Goal: Information Seeking & Learning: Learn about a topic

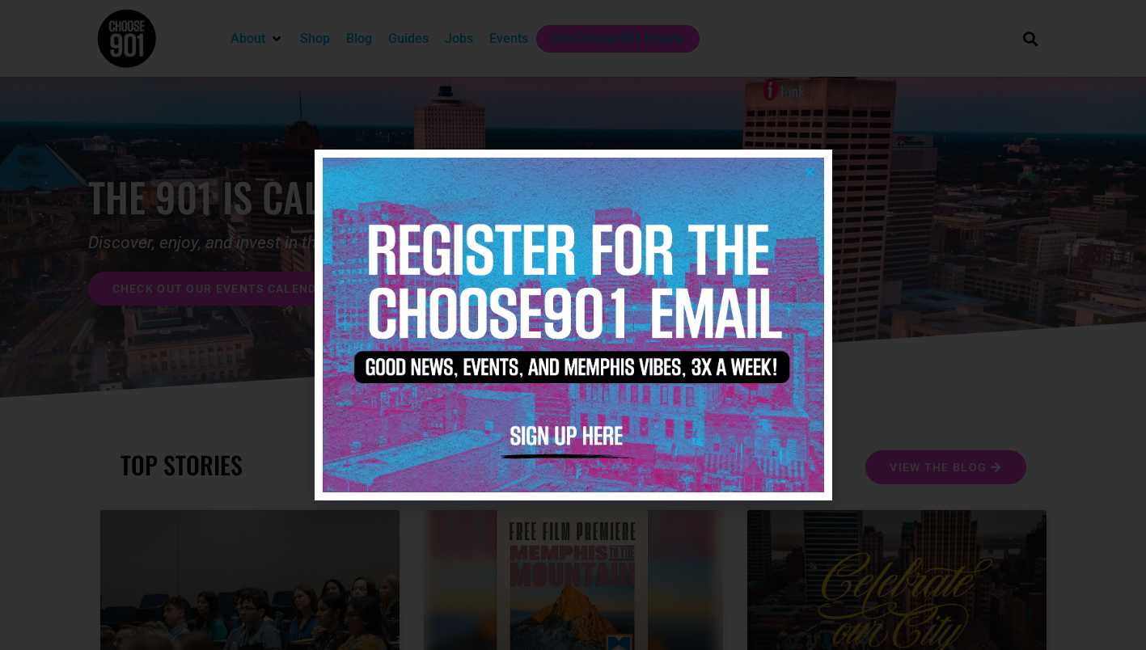
click at [806, 171] on icon "Close" at bounding box center [810, 172] width 12 height 12
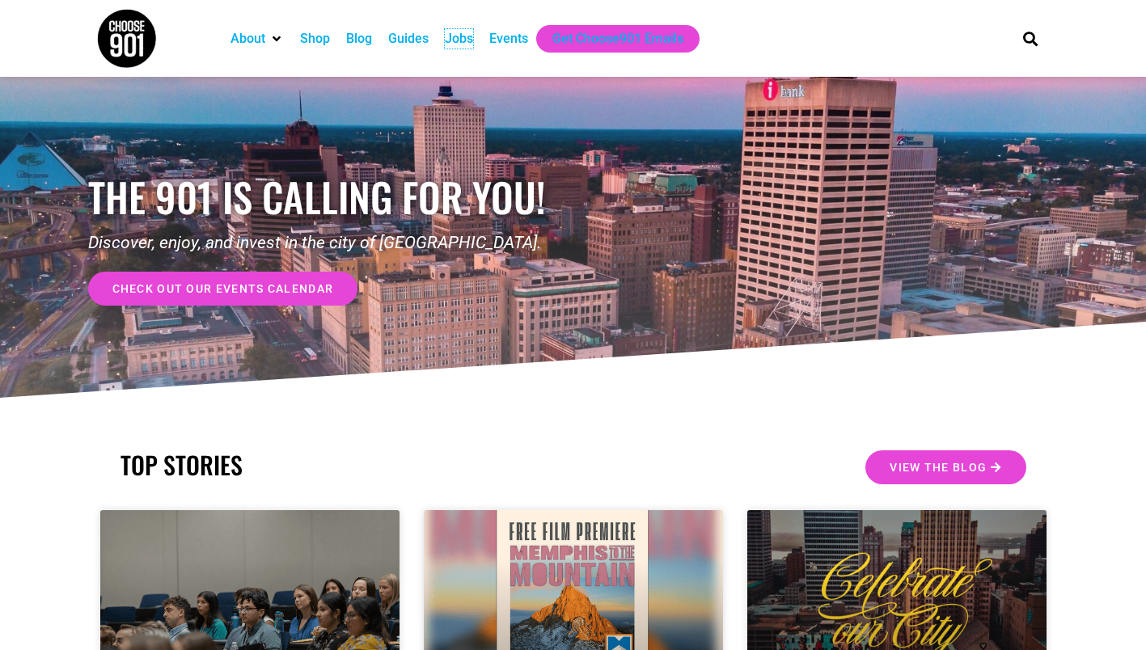
click at [466, 42] on div "Jobs" at bounding box center [459, 38] width 28 height 19
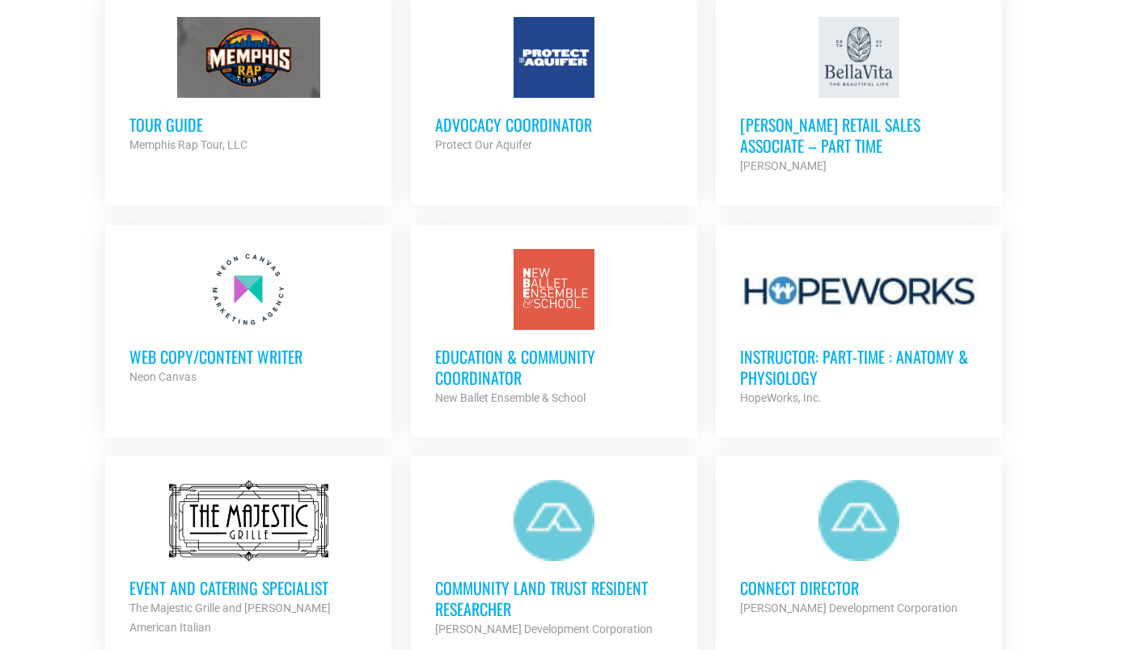
scroll to position [1537, 0]
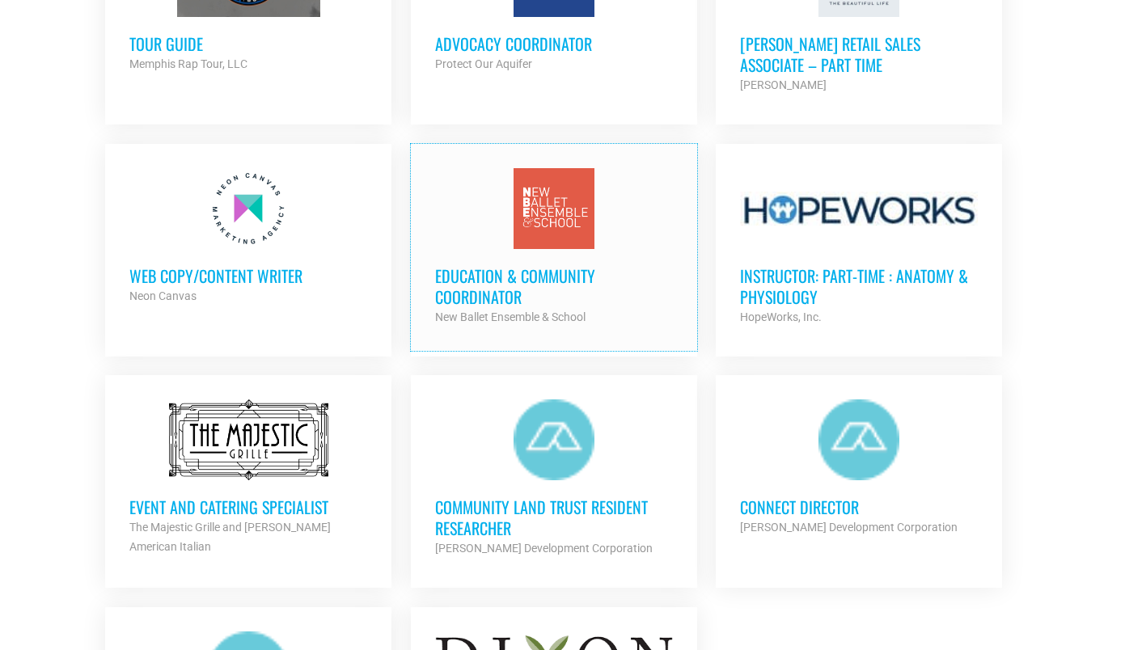
click at [543, 268] on h3 "Education & Community Coordinator" at bounding box center [554, 286] width 238 height 42
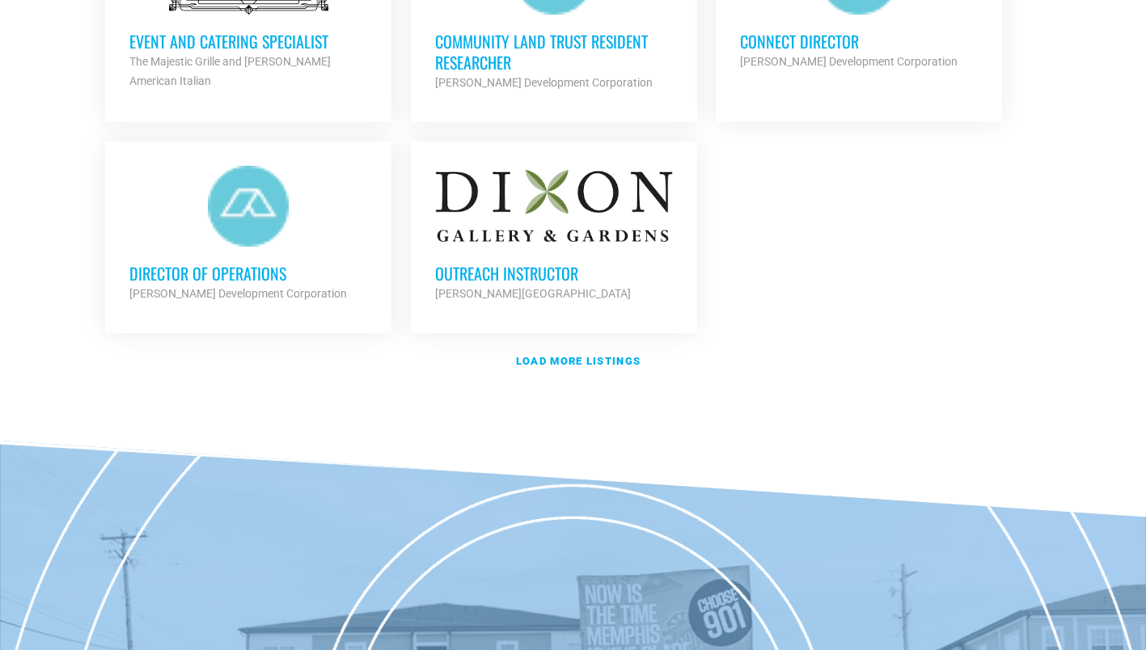
scroll to position [2022, 0]
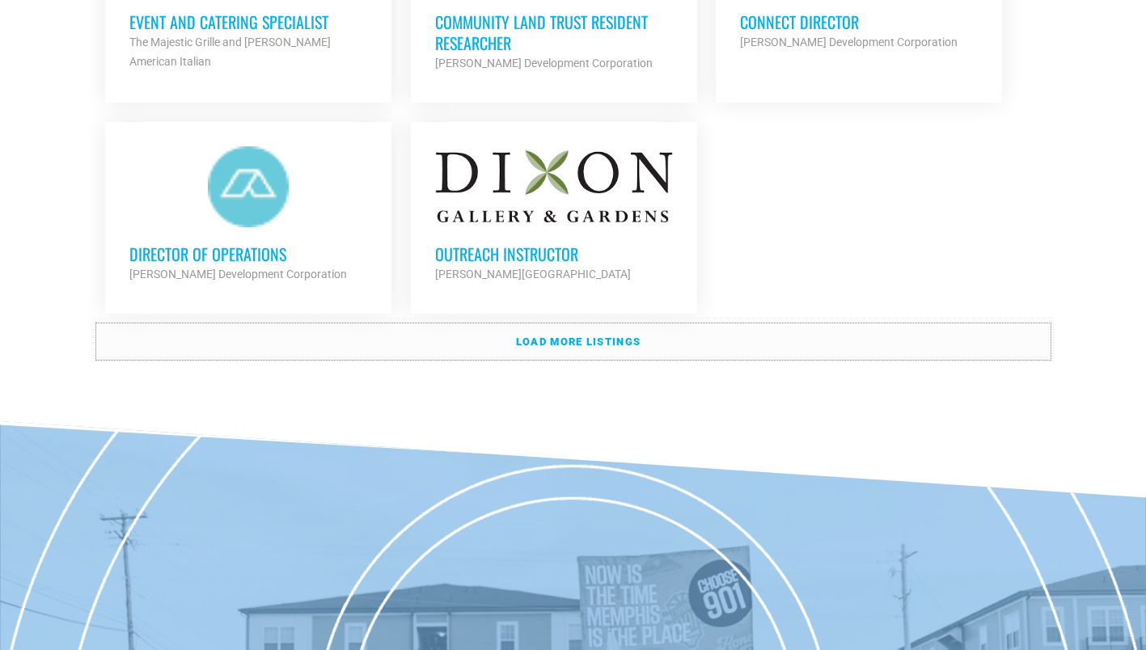
click at [544, 339] on strong "Load more listings" at bounding box center [578, 342] width 125 height 12
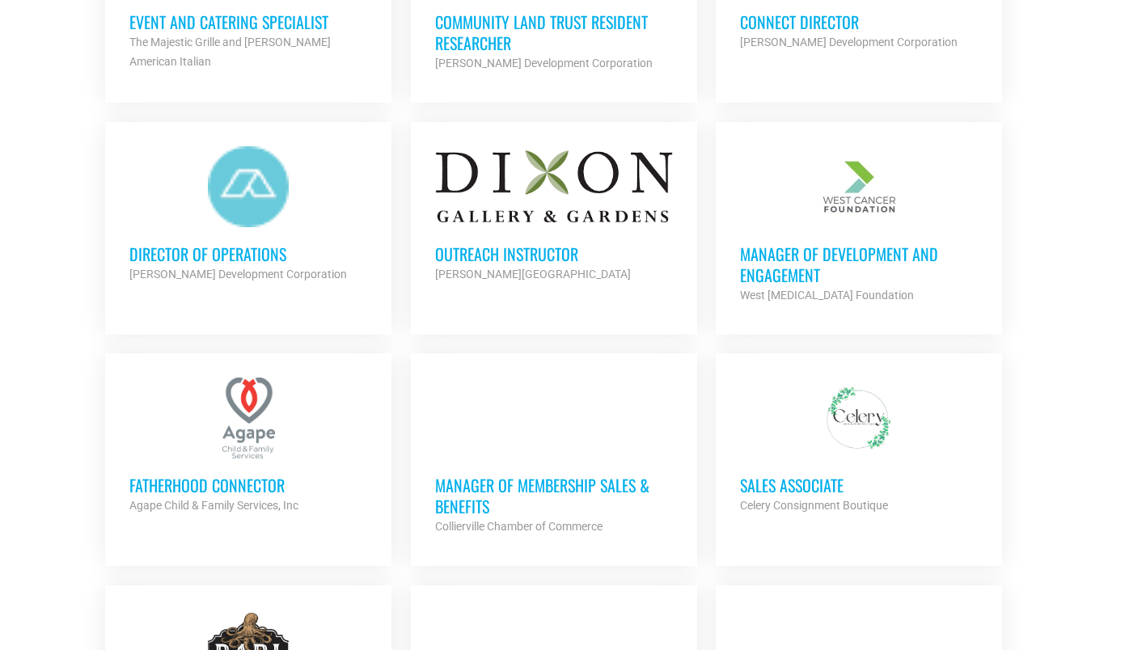
scroll to position [2103, 0]
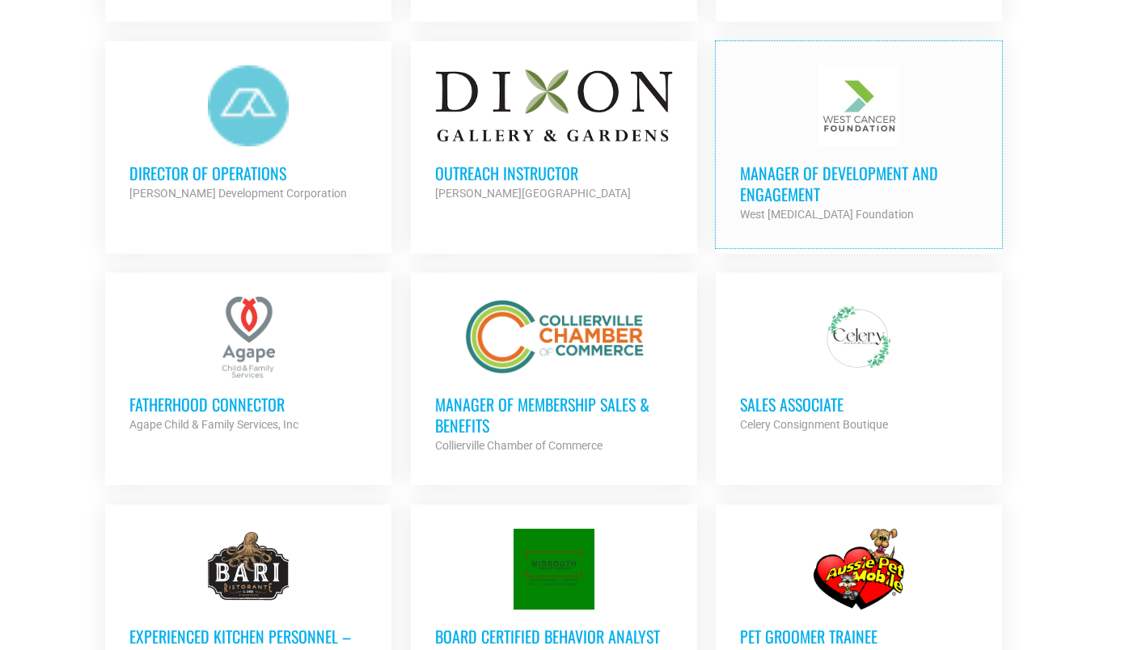
click at [801, 181] on h3 "Manager of Development and Engagement" at bounding box center [859, 184] width 238 height 42
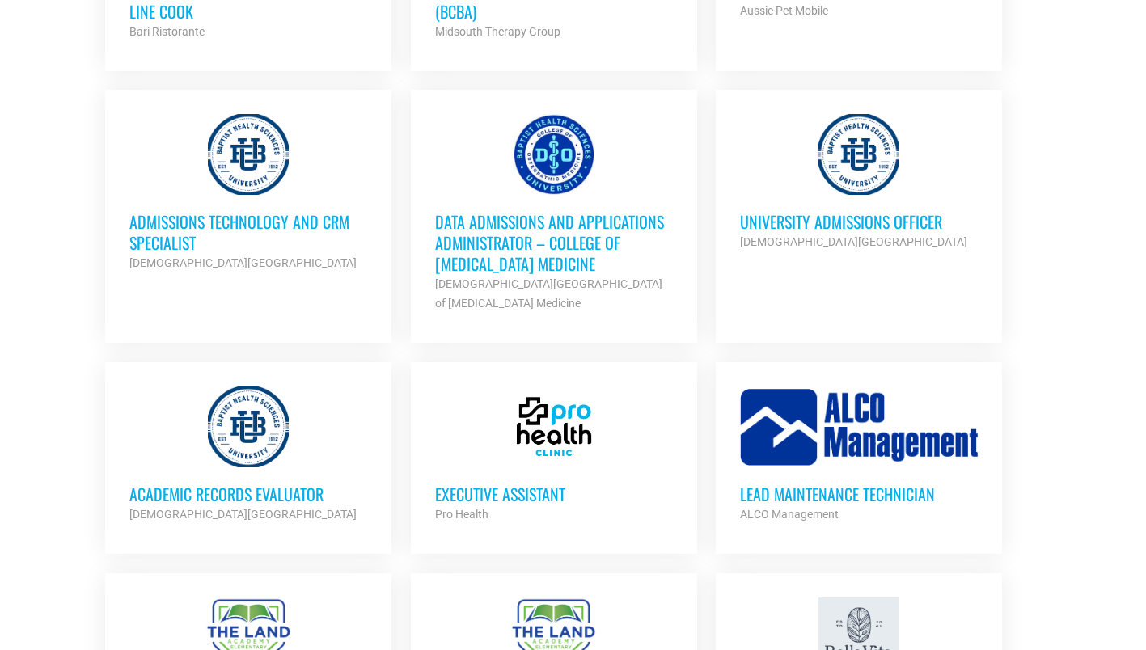
scroll to position [2750, 0]
click at [793, 218] on h3 "University Admissions Officer" at bounding box center [859, 220] width 238 height 21
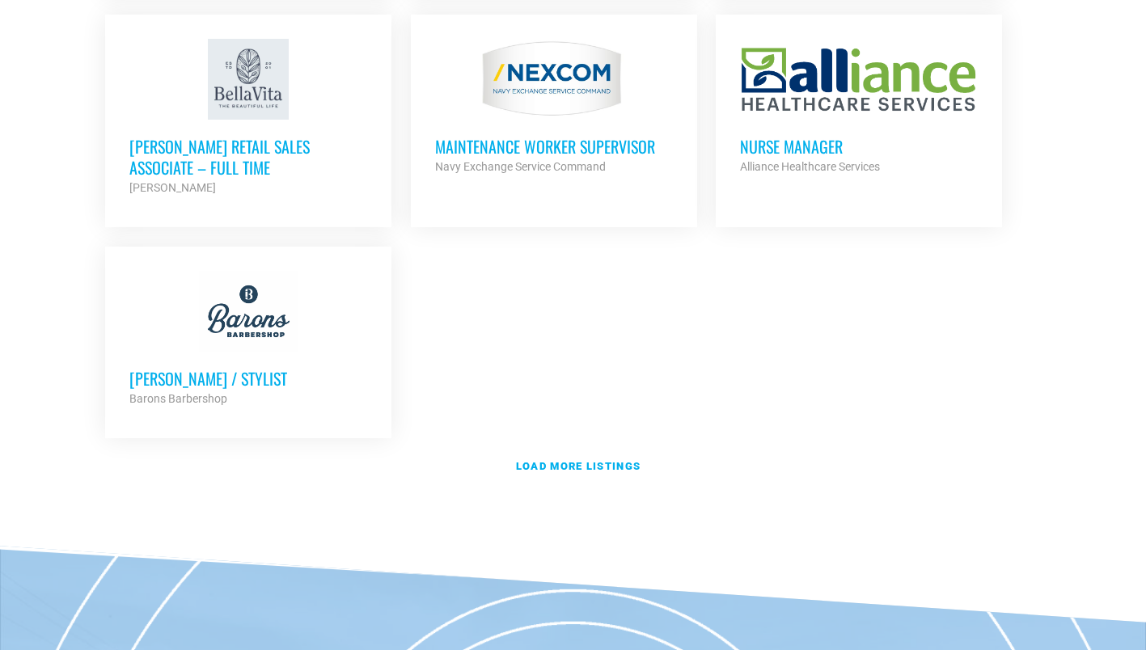
scroll to position [3559, 0]
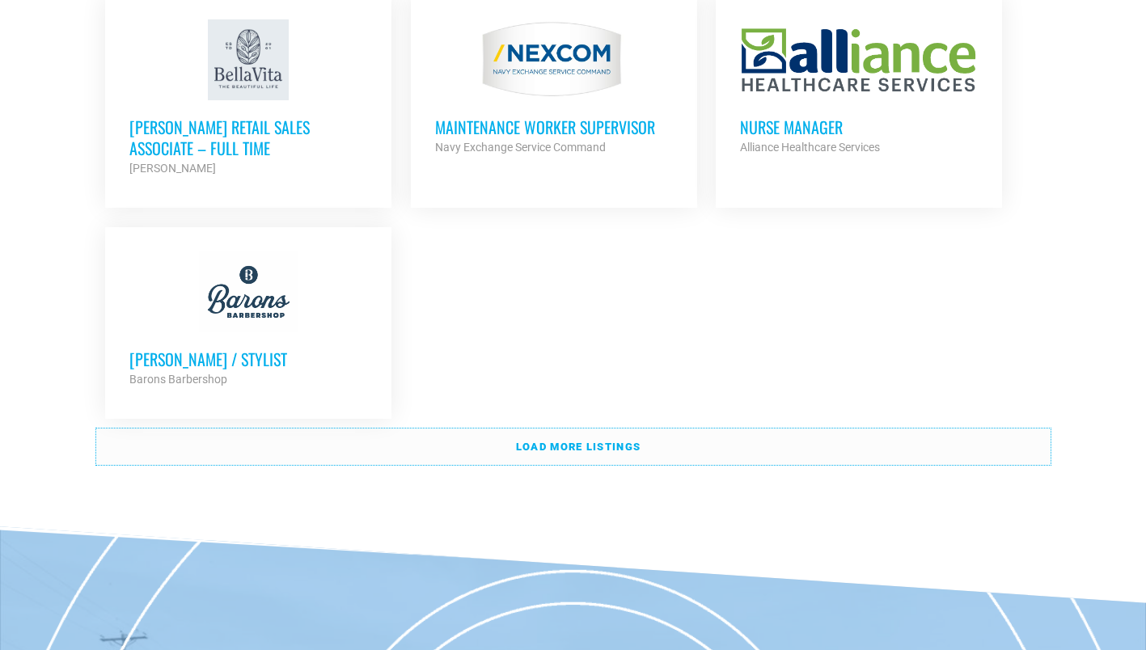
click at [598, 429] on link "Load more listings" at bounding box center [573, 447] width 955 height 37
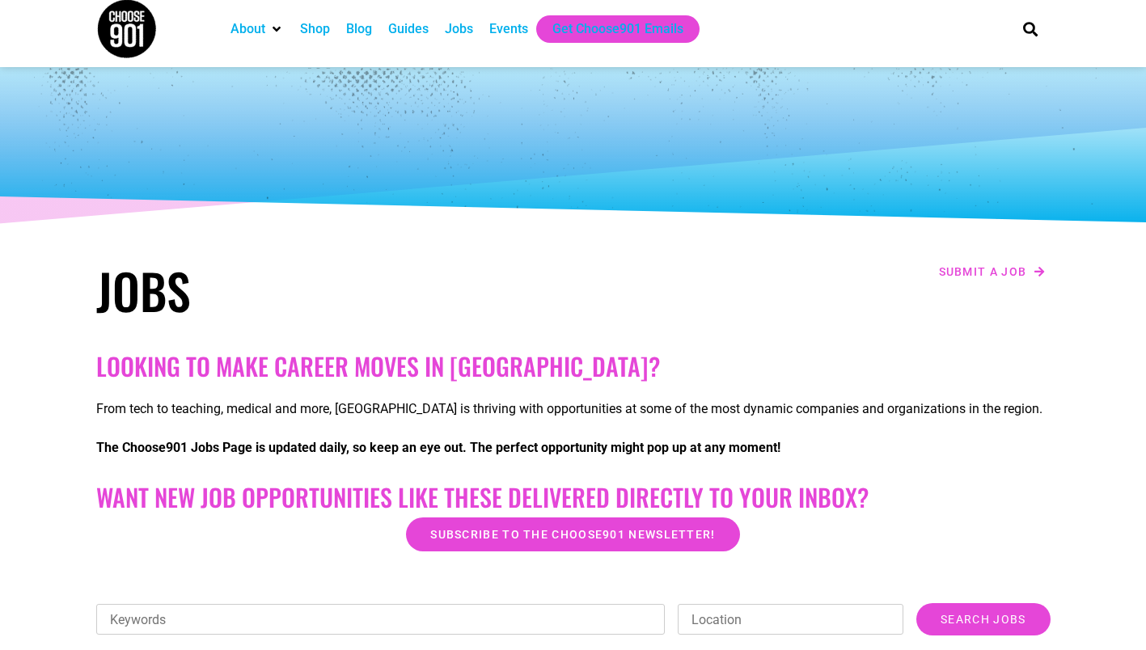
scroll to position [0, 0]
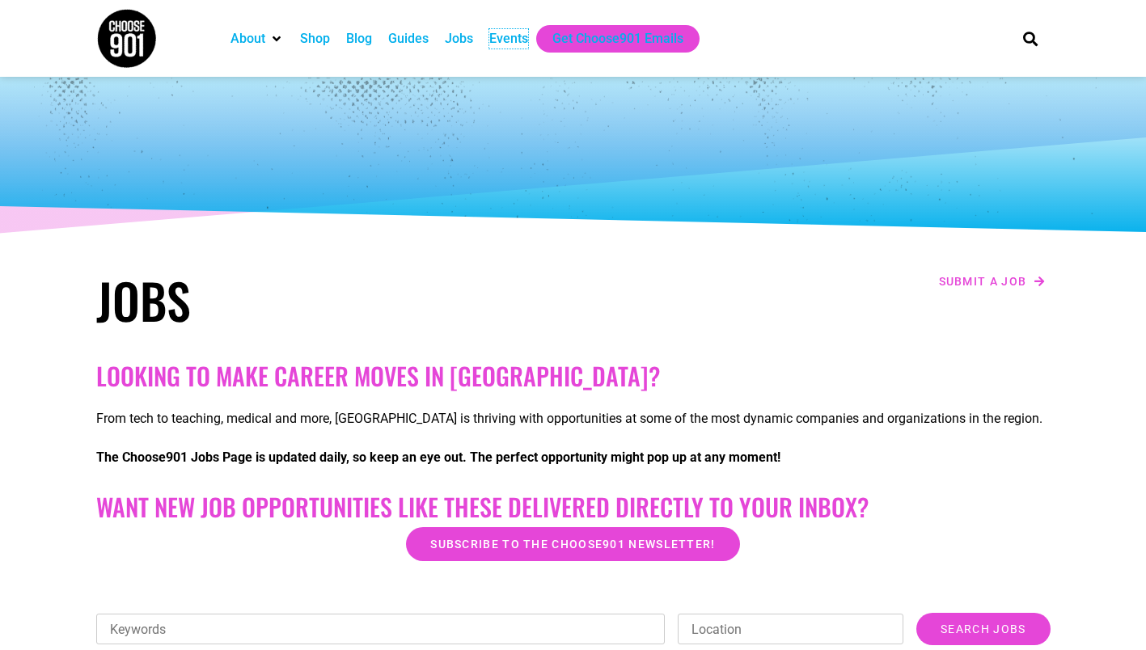
click at [513, 43] on div "Events" at bounding box center [508, 38] width 39 height 19
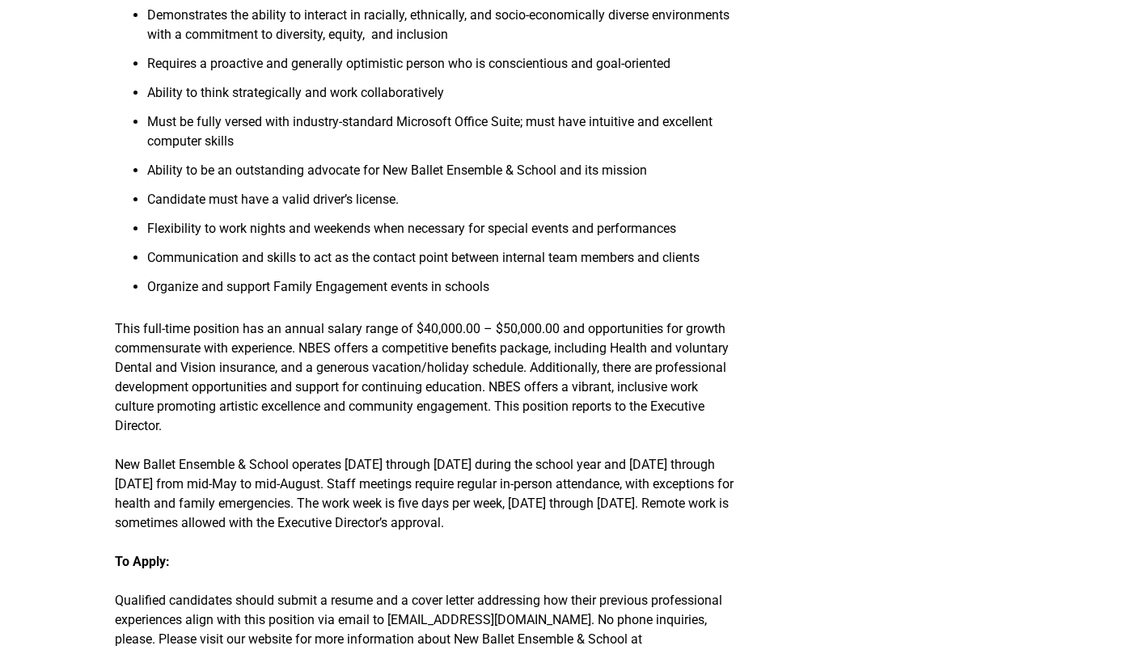
scroll to position [1861, 0]
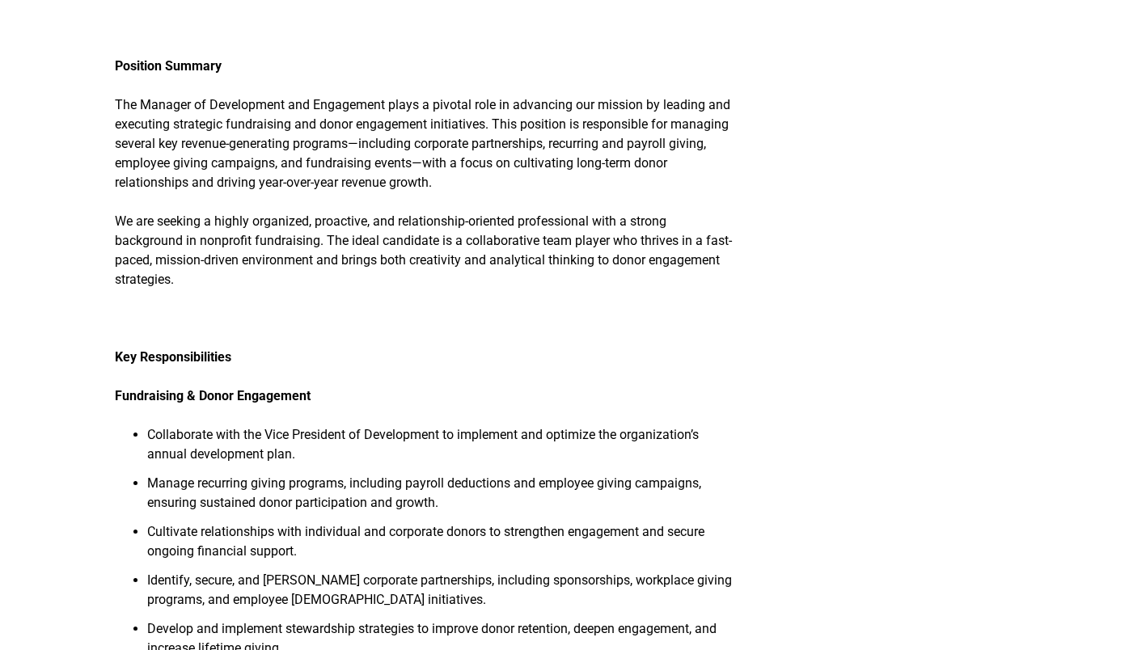
scroll to position [647, 0]
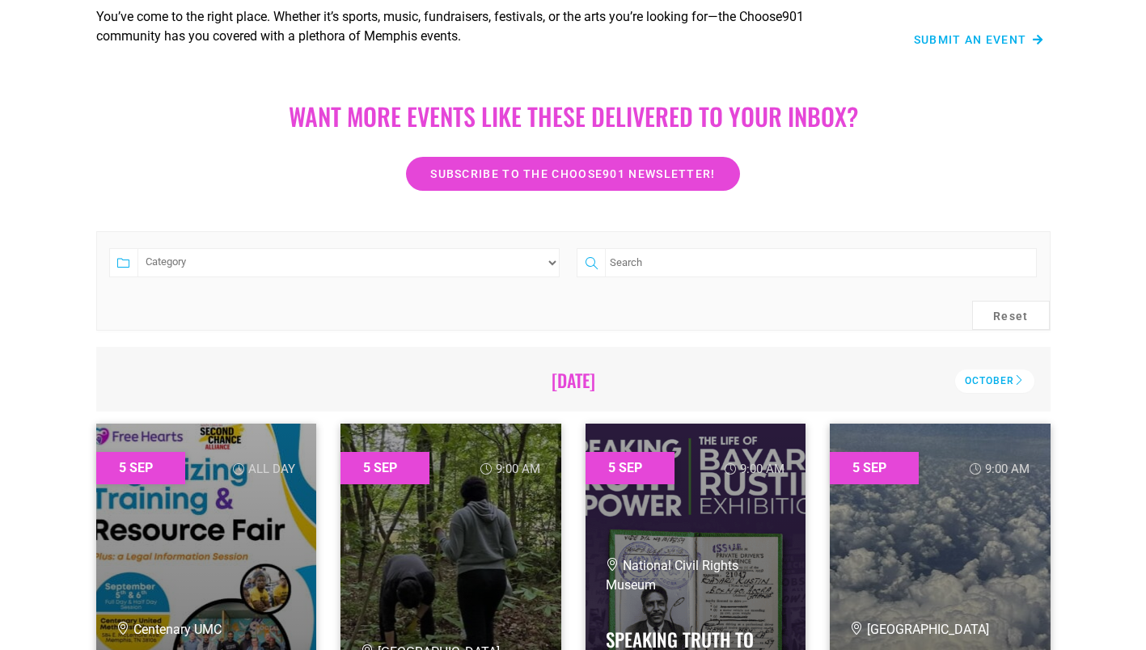
scroll to position [243, 0]
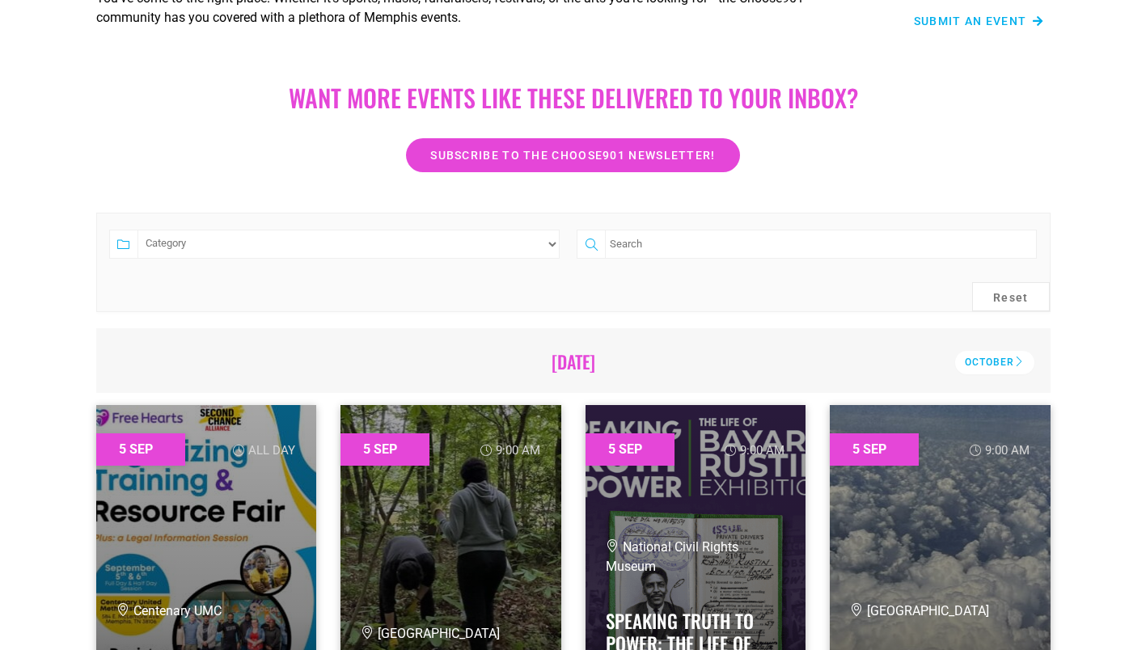
click at [976, 355] on div "October" at bounding box center [994, 362] width 79 height 23
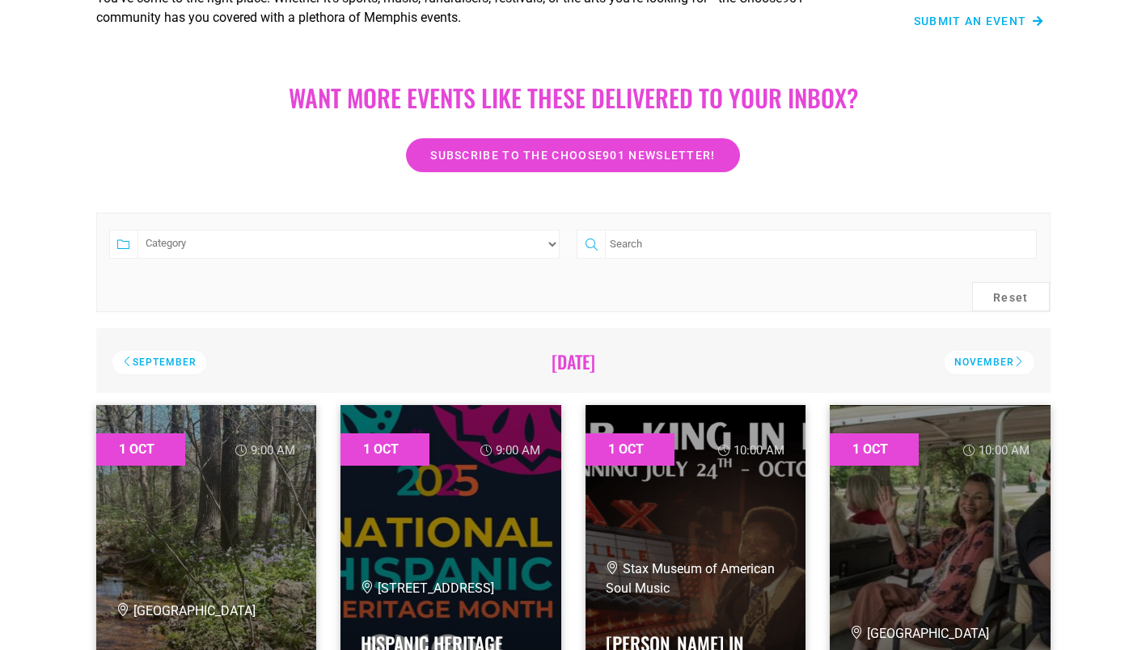
click at [715, 235] on input "search" at bounding box center [820, 244] width 431 height 29
type input "witch"
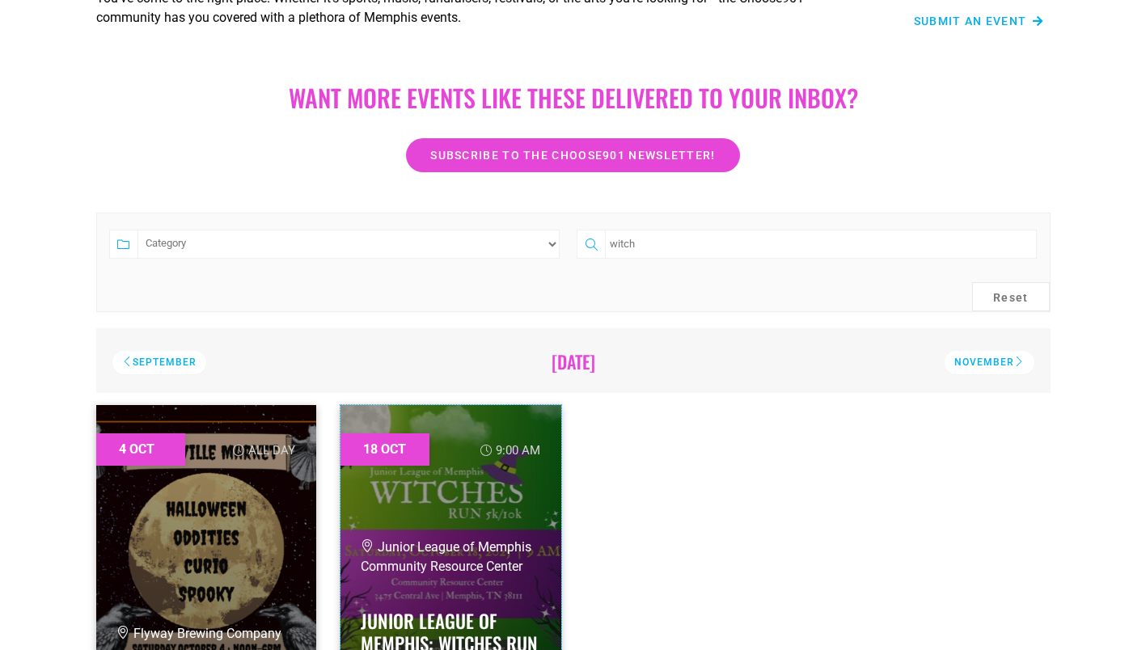
click at [413, 520] on link at bounding box center [451, 567] width 221 height 324
